Goal: Task Accomplishment & Management: Use online tool/utility

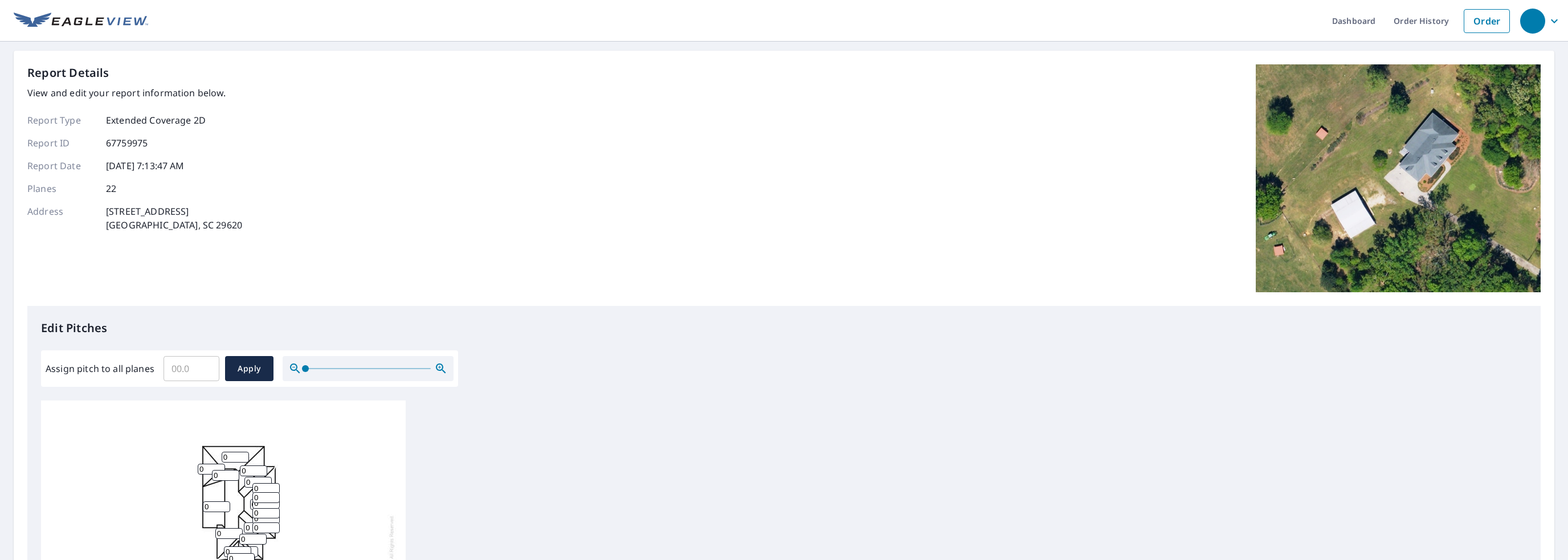
click at [181, 364] on input "Assign pitch to all planes" at bounding box center [191, 368] width 56 height 32
type input "12"
click at [255, 366] on span "Apply" at bounding box center [249, 369] width 30 height 14
type input "12"
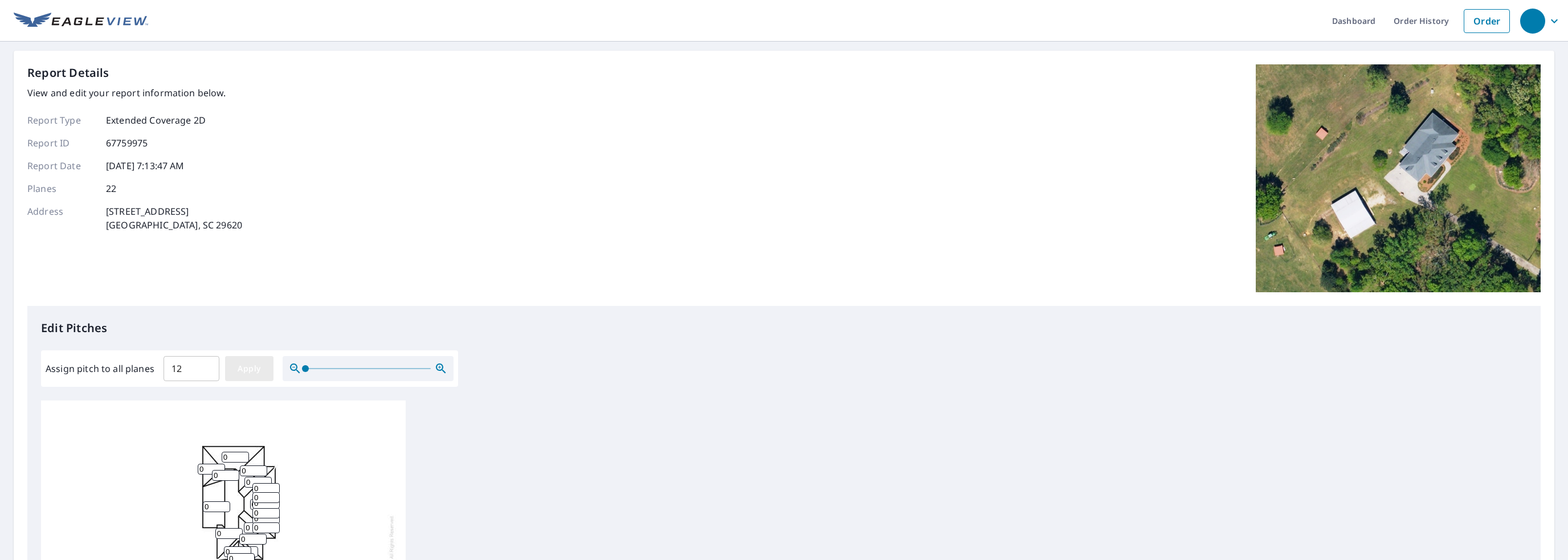
type input "12"
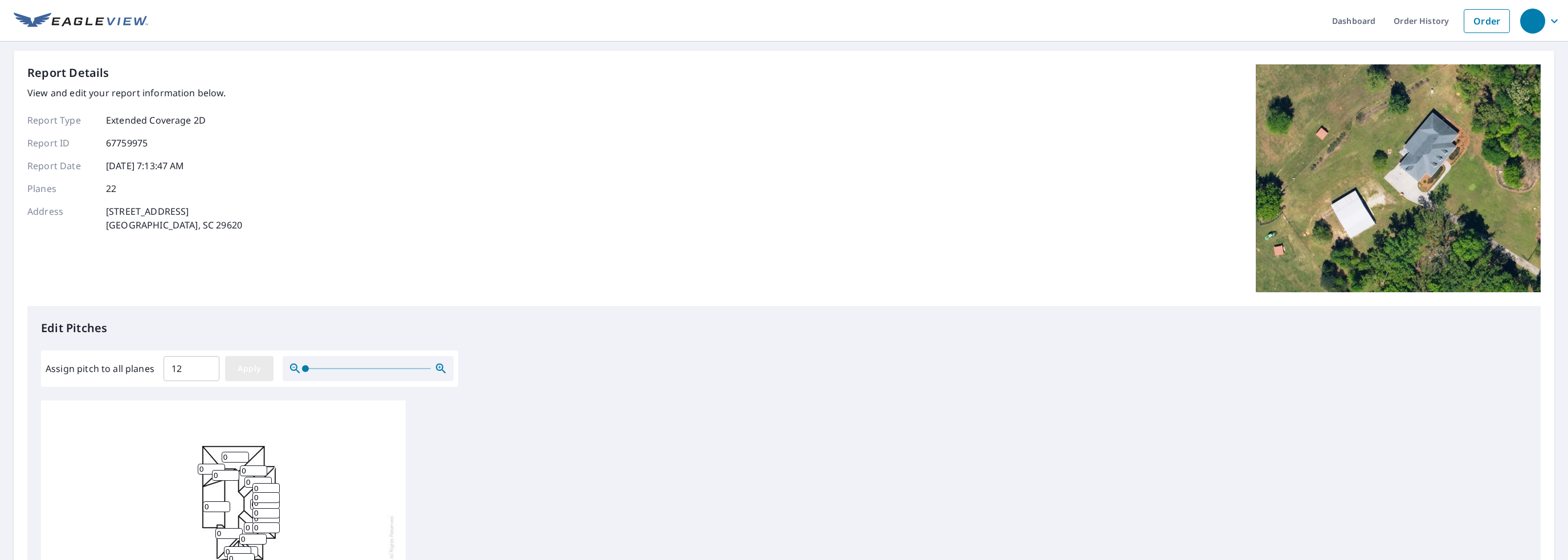
type input "12"
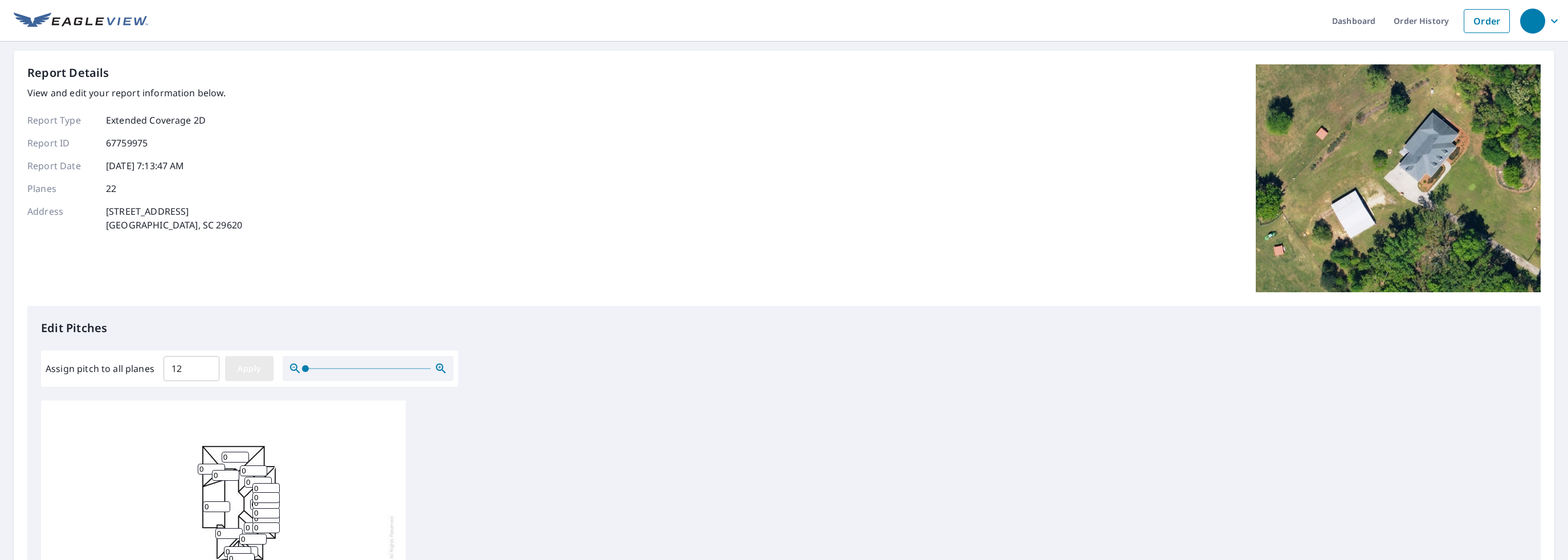
type input "12"
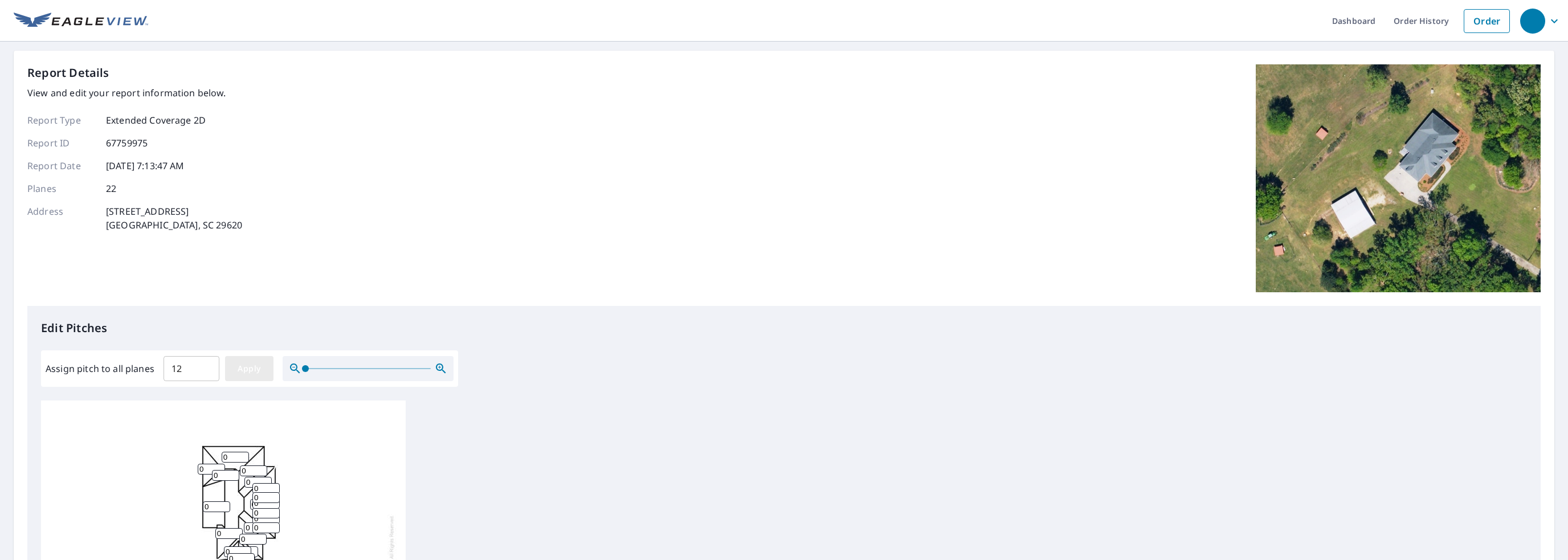
type input "12"
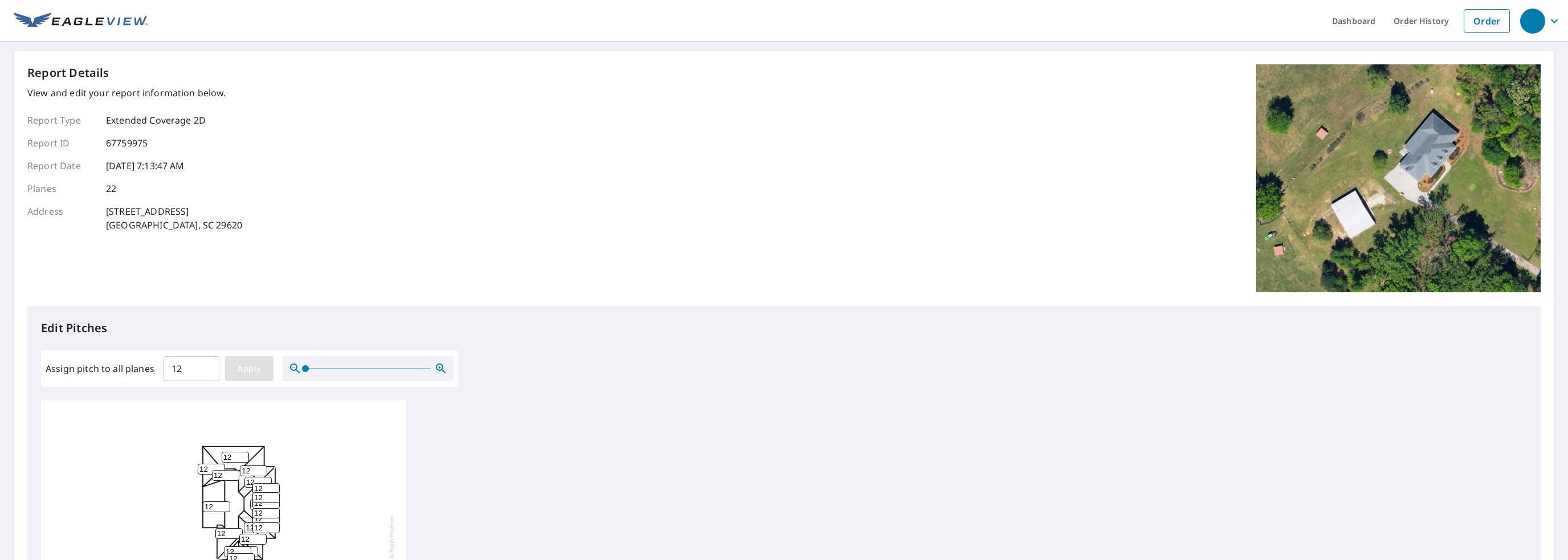
click at [248, 366] on span "Apply" at bounding box center [249, 369] width 30 height 14
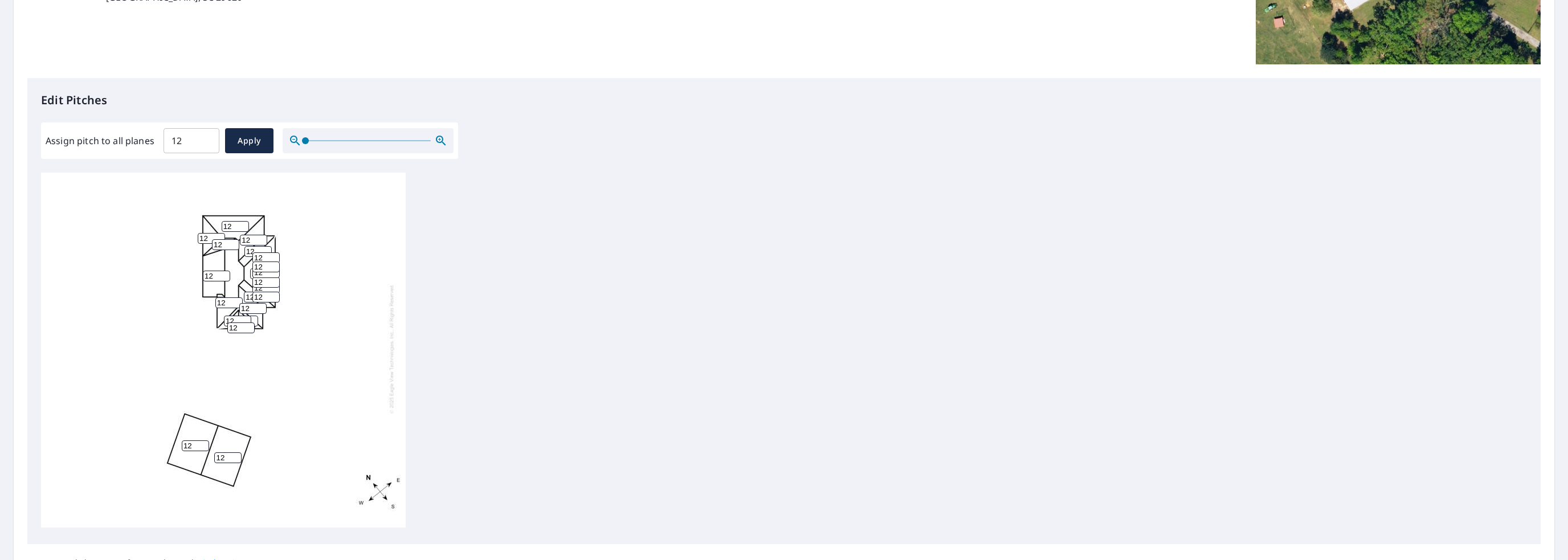
scroll to position [332, 0]
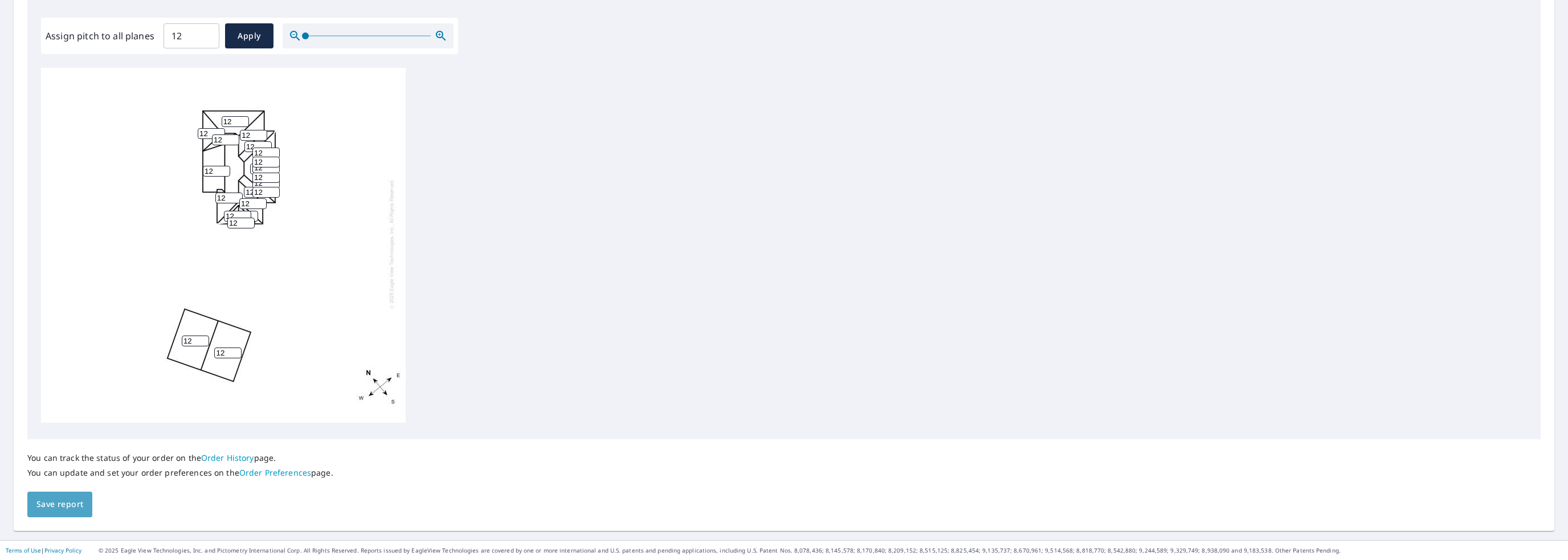
click at [57, 503] on span "Save report" at bounding box center [60, 505] width 47 height 14
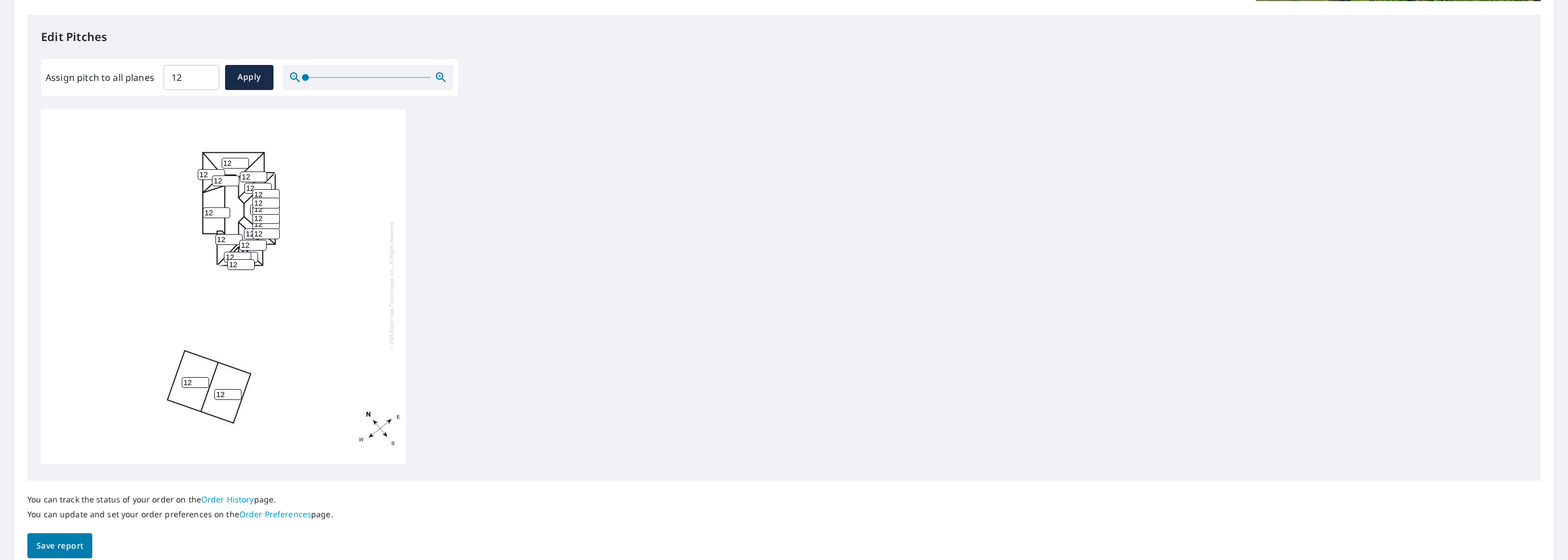
scroll to position [0, 0]
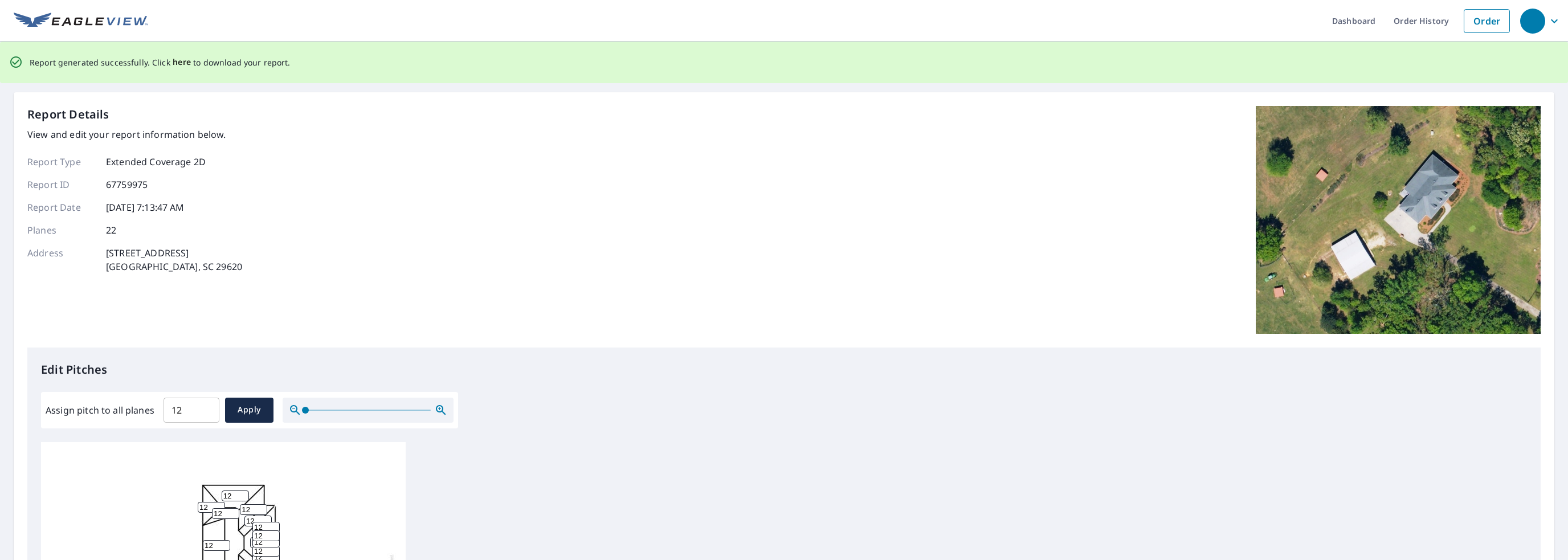
click at [178, 62] on span "here" at bounding box center [181, 62] width 19 height 14
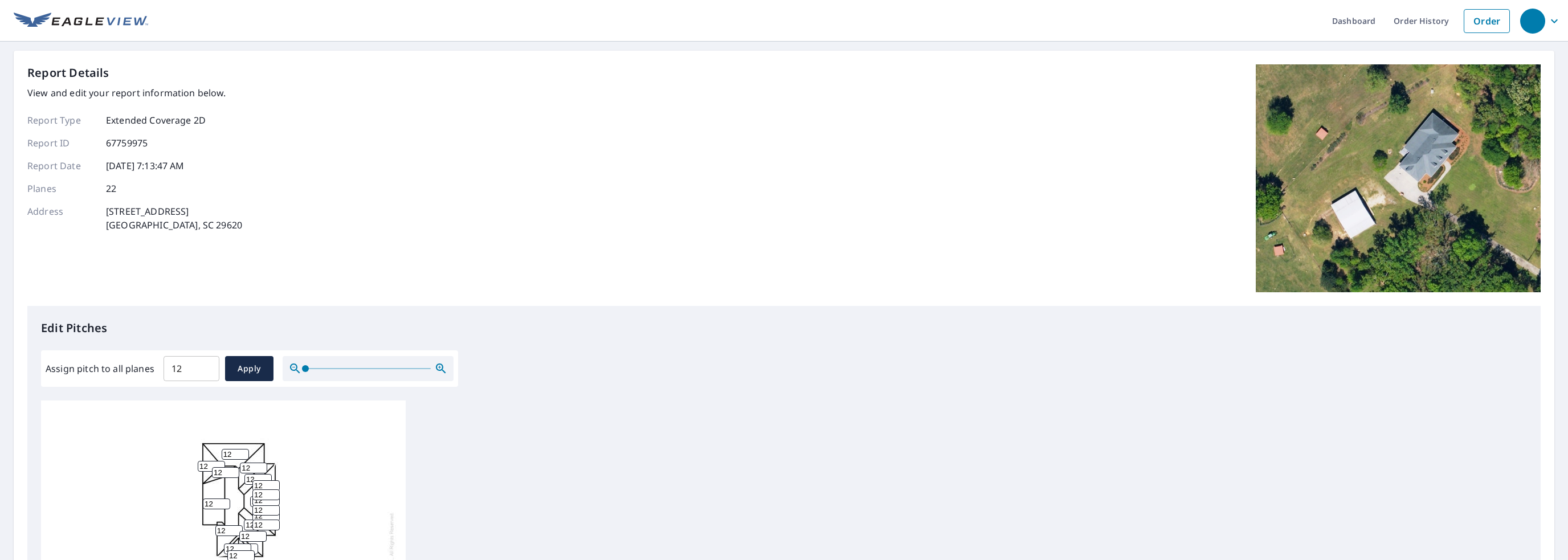
drag, startPoint x: 1141, startPoint y: 153, endPoint x: 1180, endPoint y: 101, distance: 65.0
click at [1141, 153] on div "Report Details View and edit your report information below. Report Type Extende…" at bounding box center [784, 185] width 1513 height 242
